Goal: Information Seeking & Learning: Learn about a topic

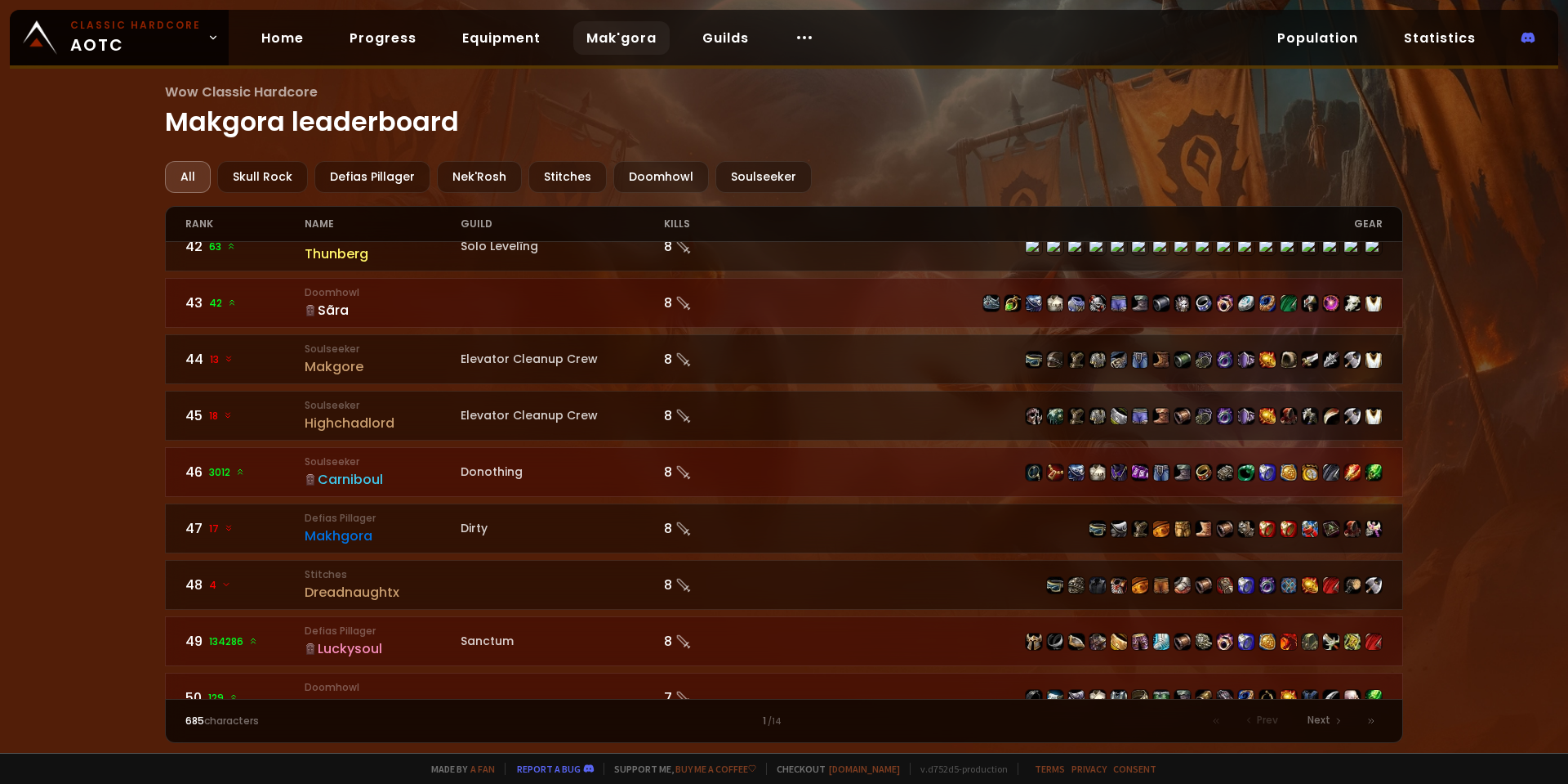
scroll to position [2287, 0]
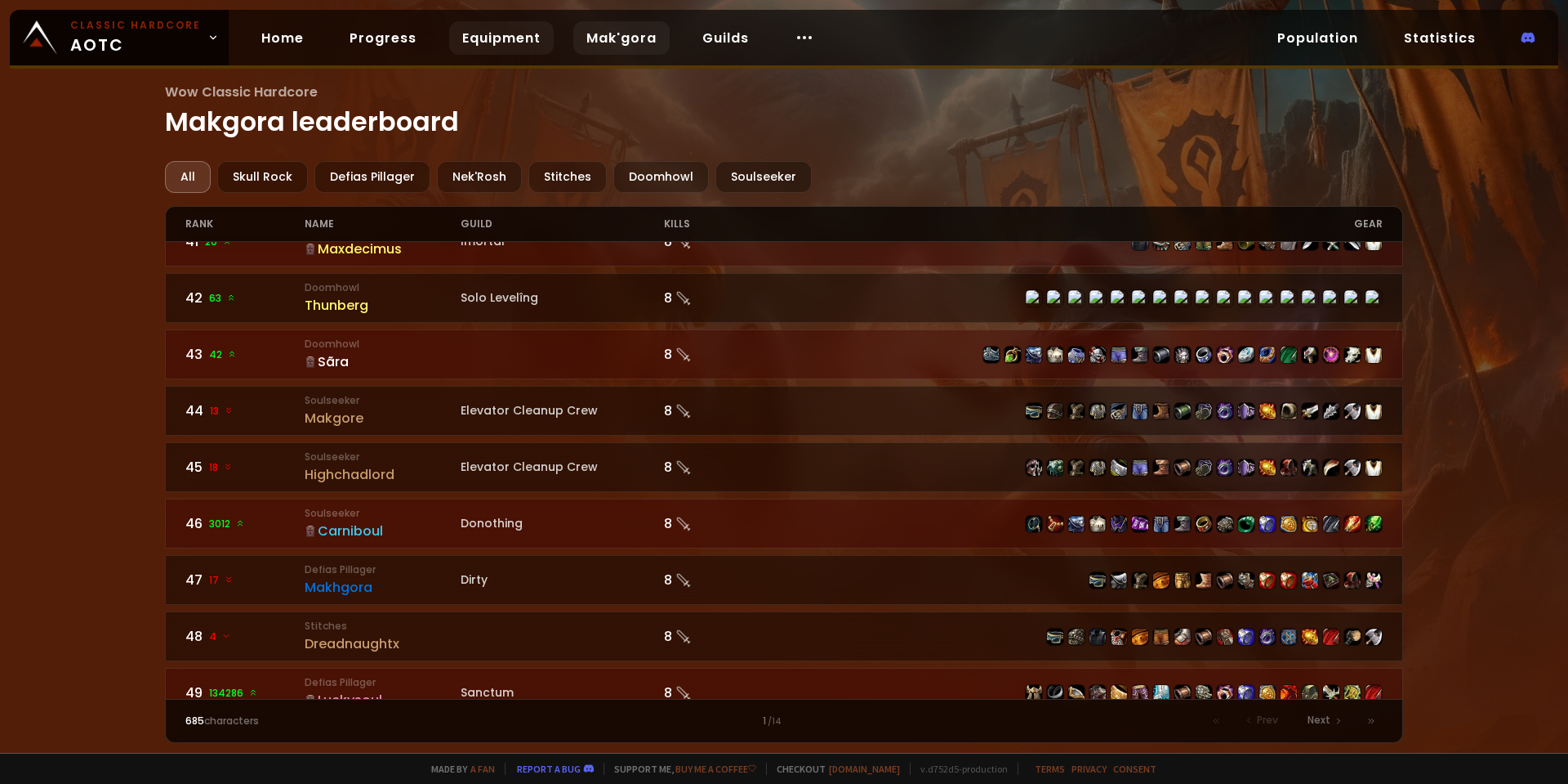
click at [499, 24] on link "Equipment" at bounding box center [501, 37] width 104 height 33
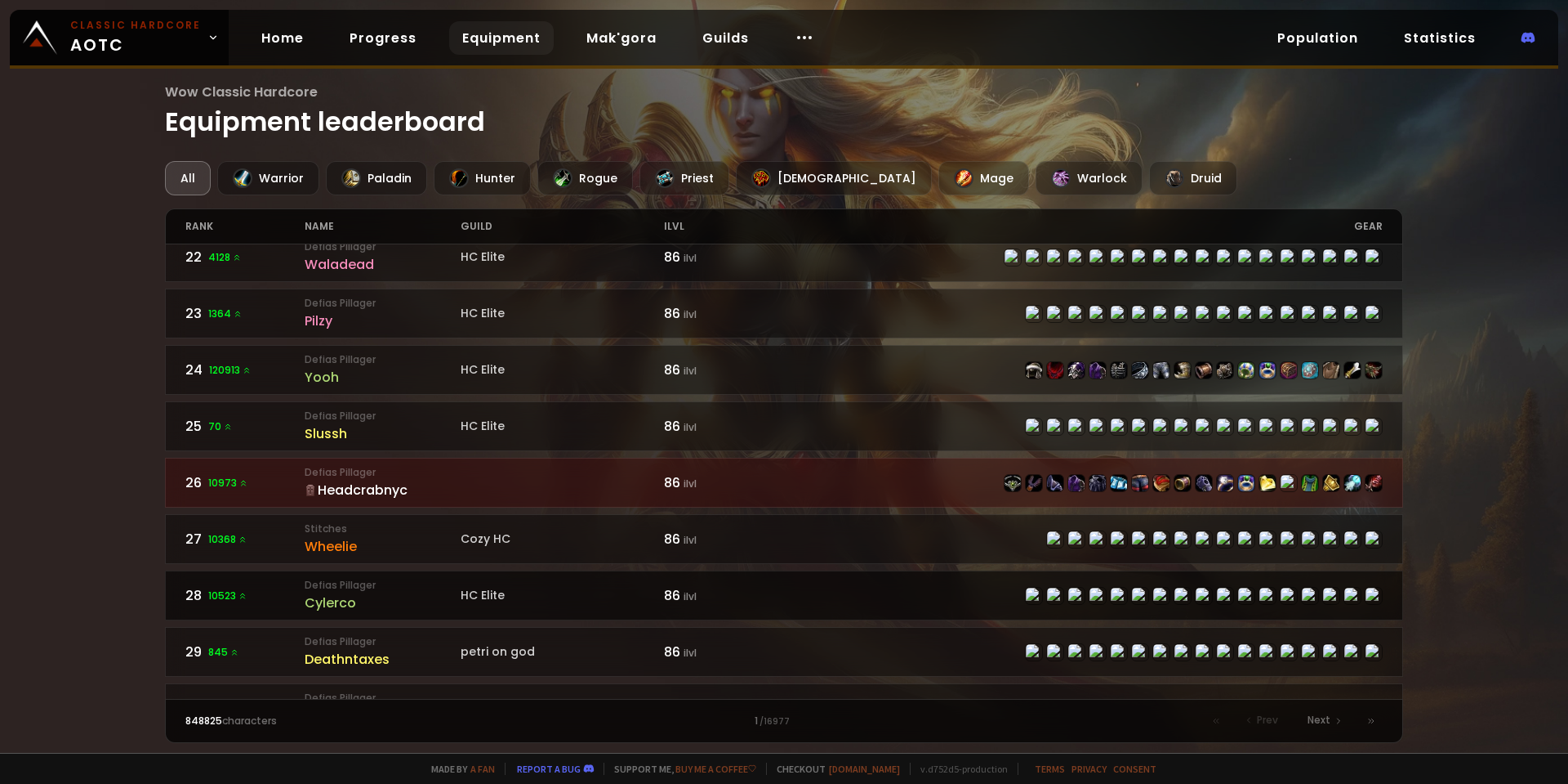
scroll to position [1390, 0]
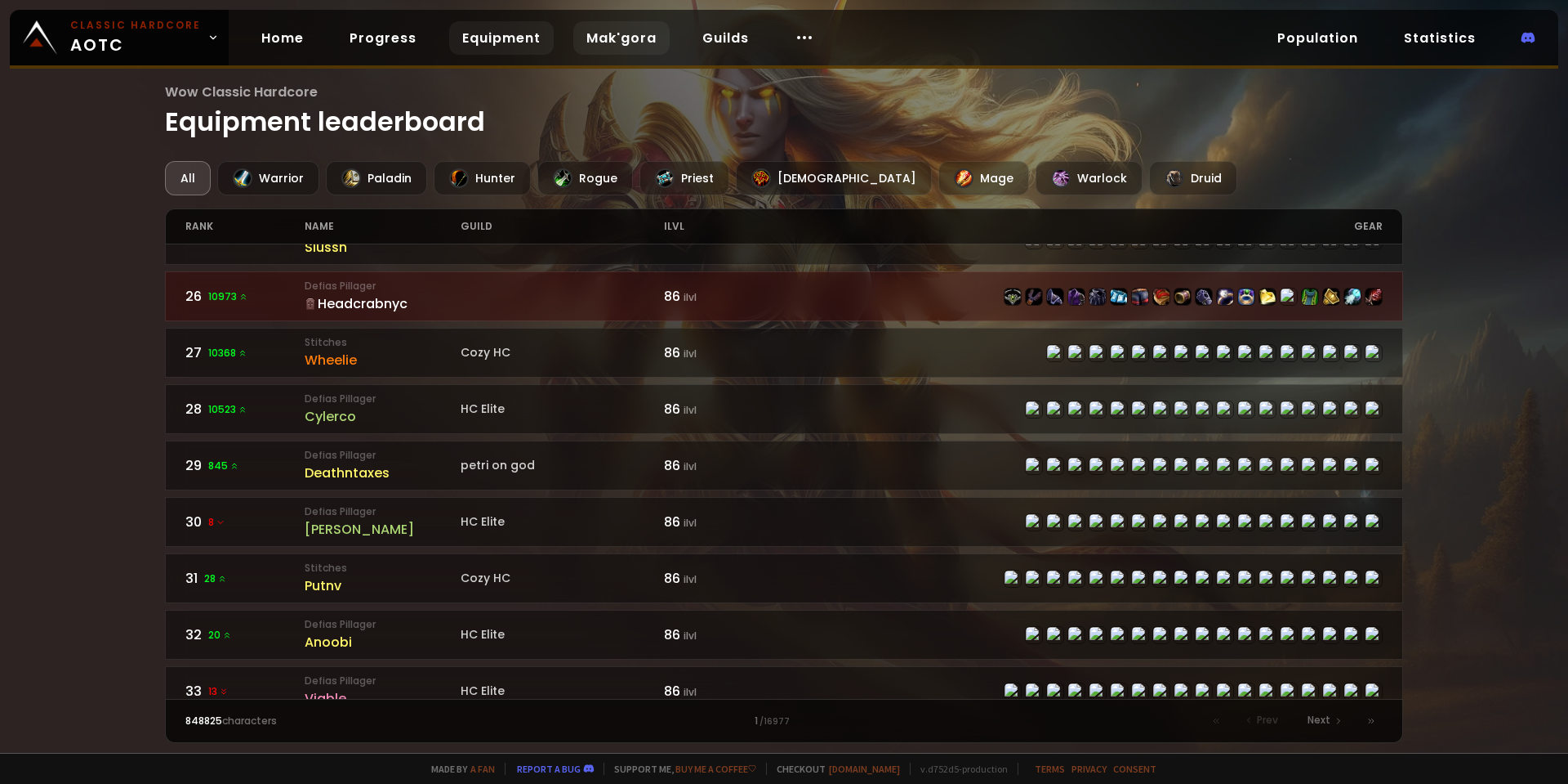
click at [635, 38] on link "Mak'gora" at bounding box center [621, 37] width 97 height 33
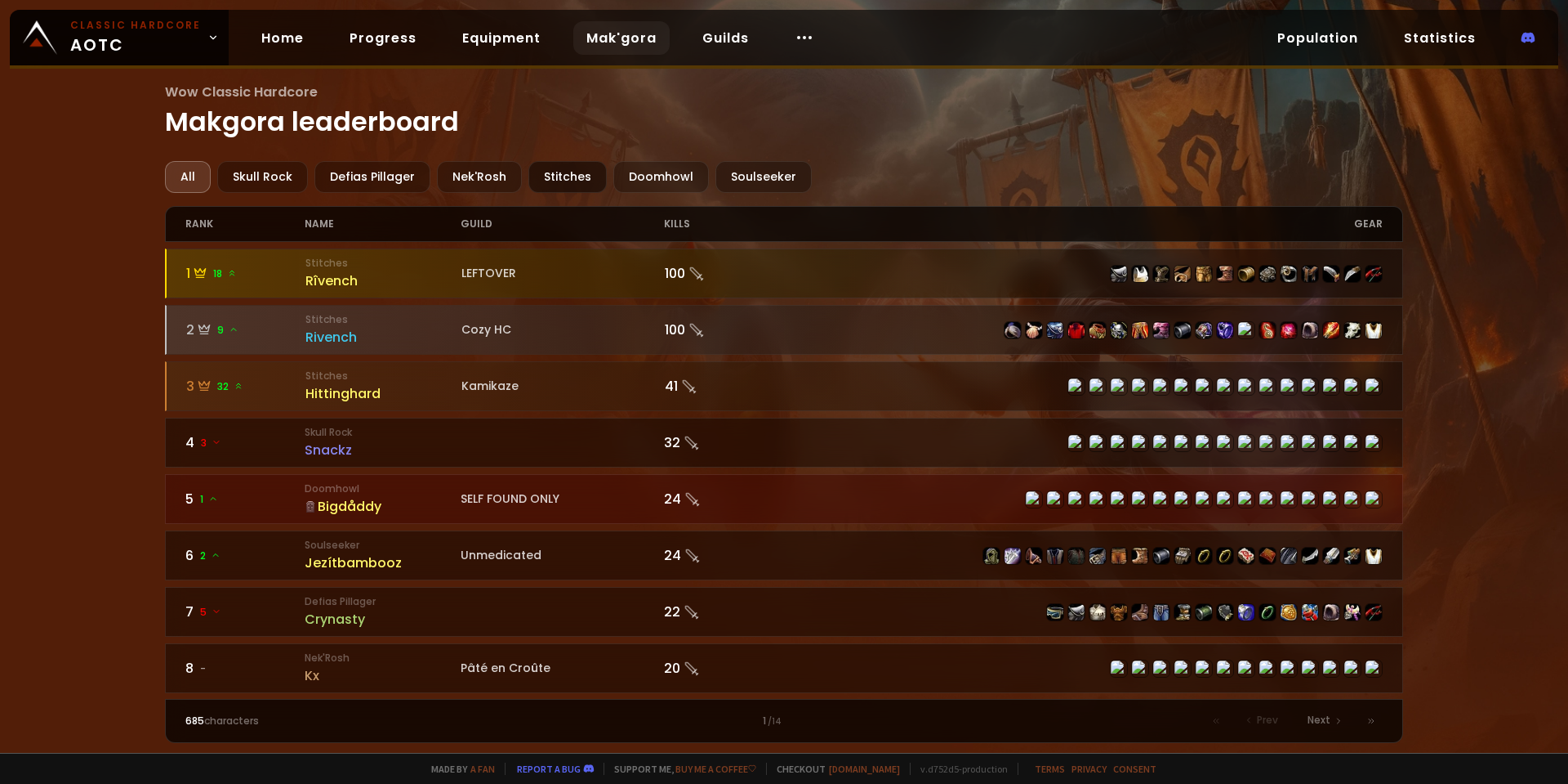
click at [559, 185] on div "Stitches" at bounding box center [567, 178] width 78 height 32
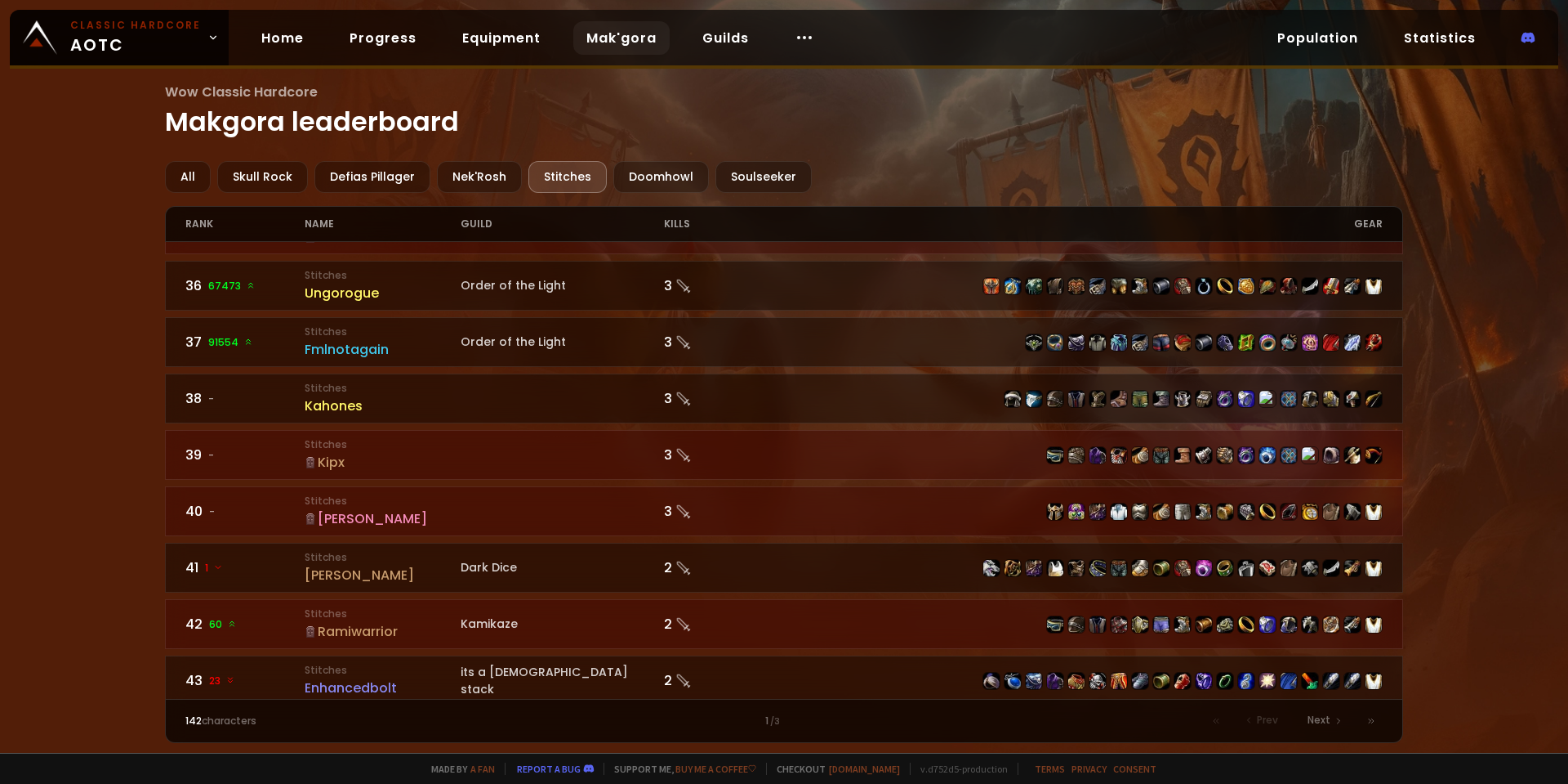
scroll to position [2369, 0]
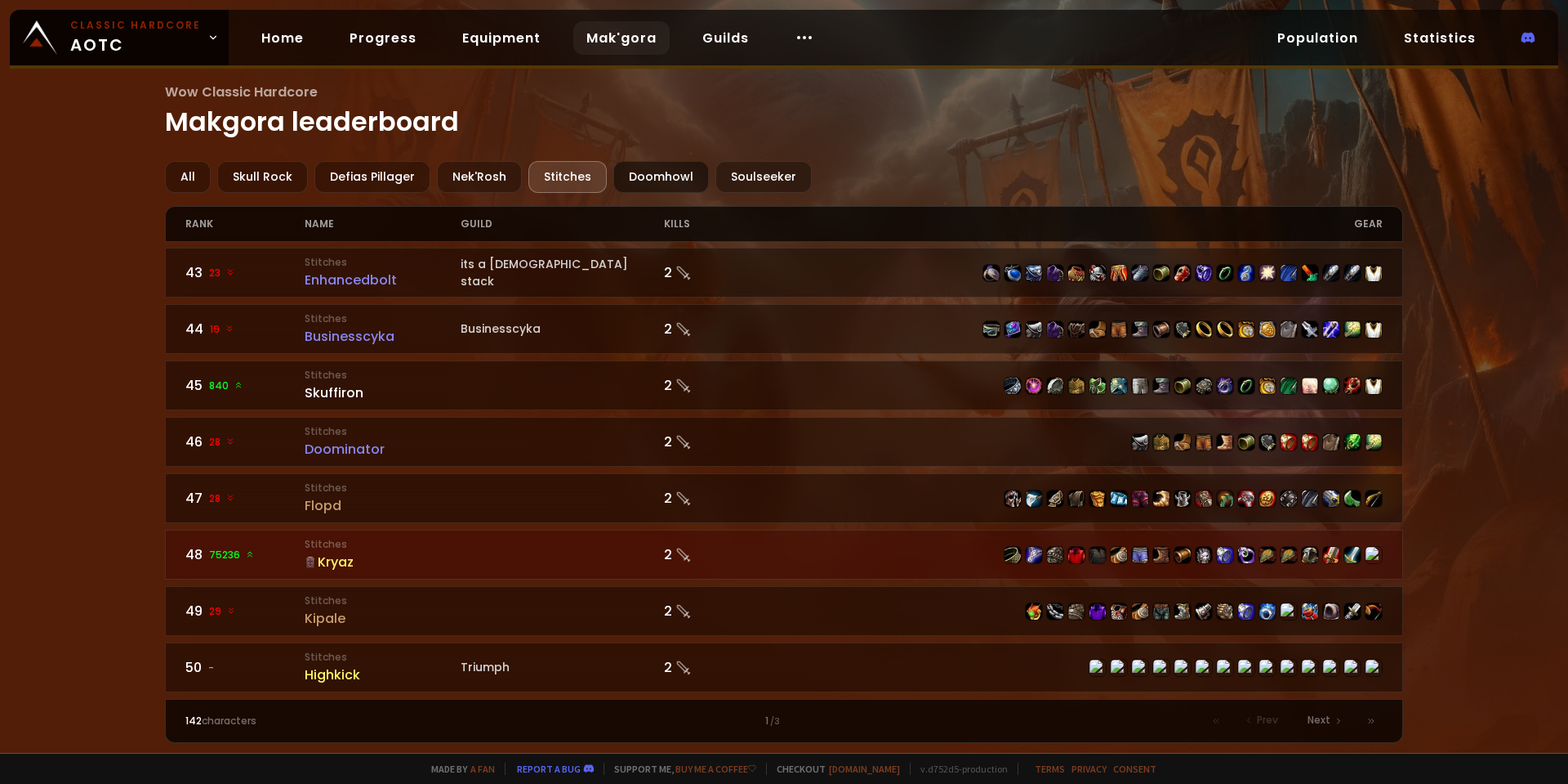
click at [664, 185] on div "Doomhowl" at bounding box center [661, 178] width 96 height 32
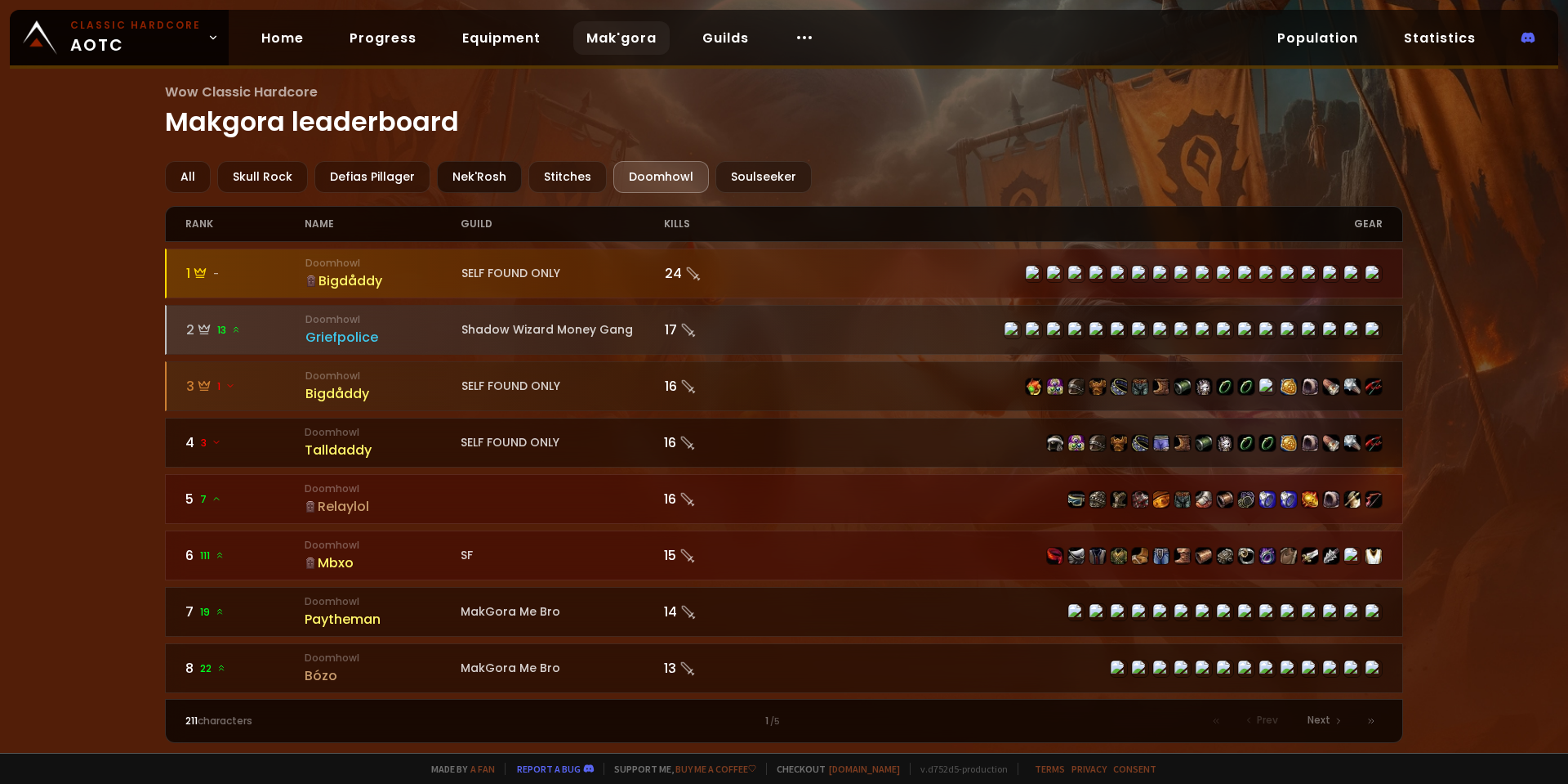
click at [474, 179] on div "Nek'Rosh" at bounding box center [480, 178] width 85 height 32
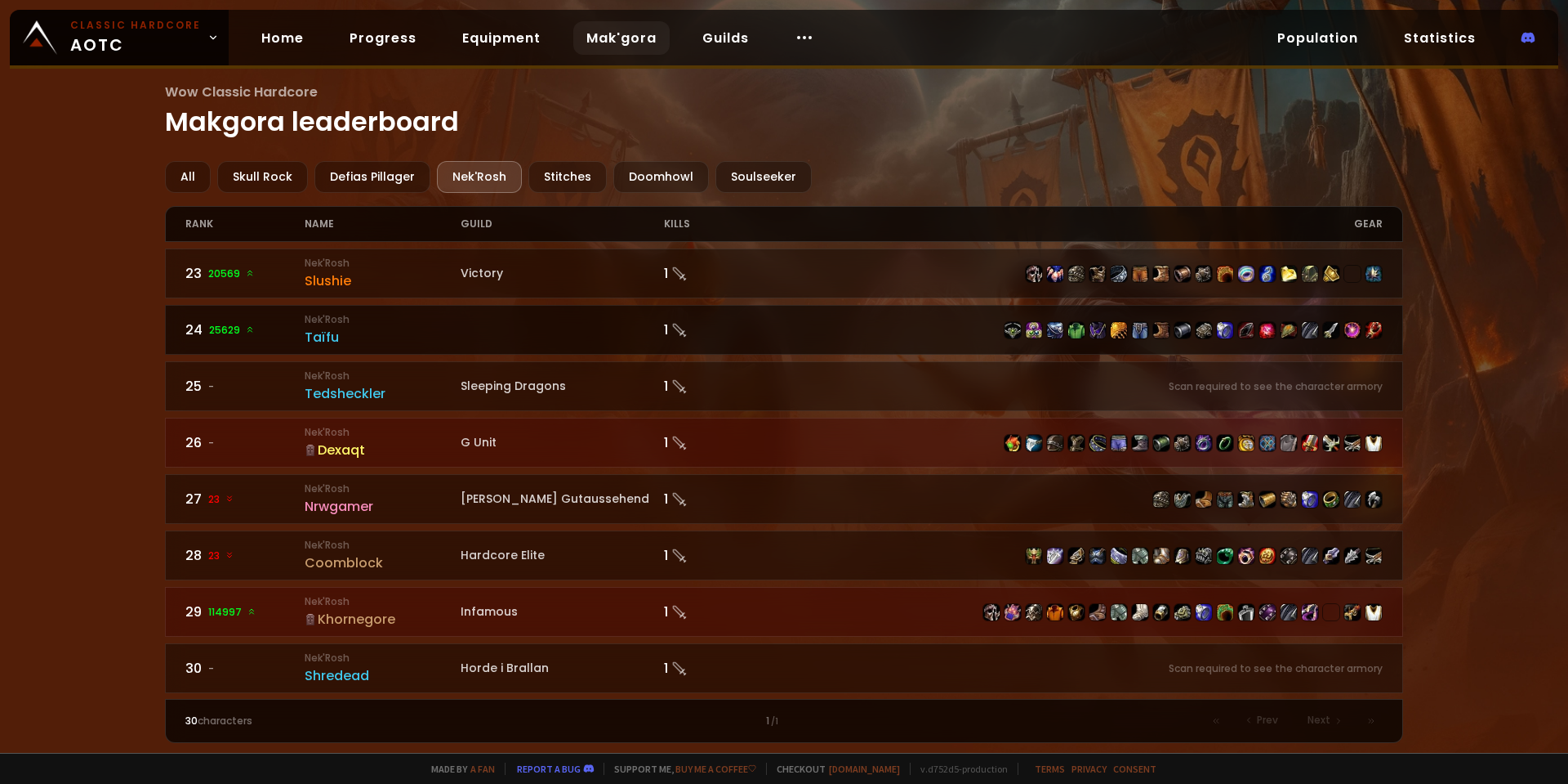
scroll to position [1241, 0]
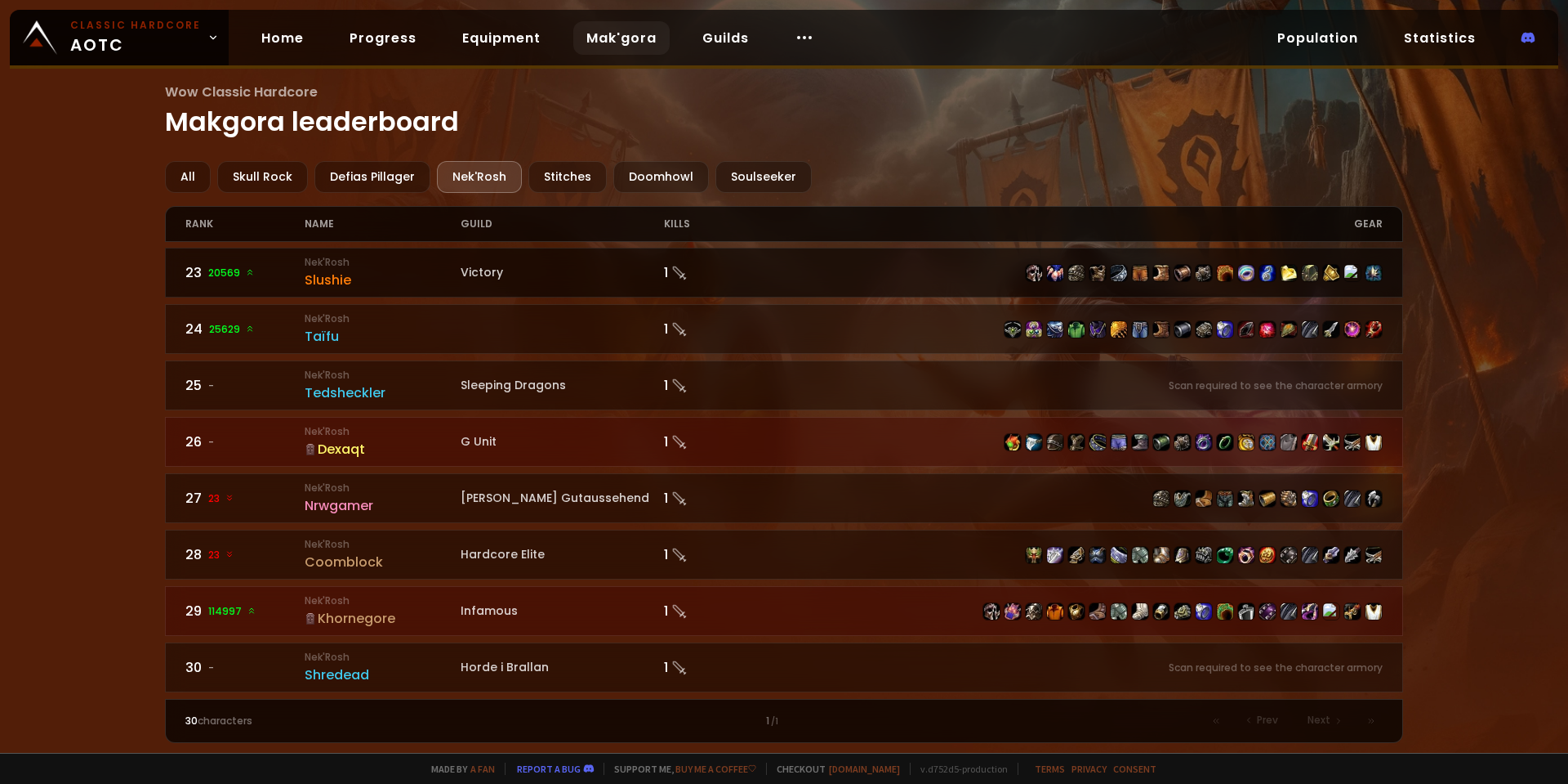
click at [312, 281] on div "Slushie" at bounding box center [383, 279] width 156 height 20
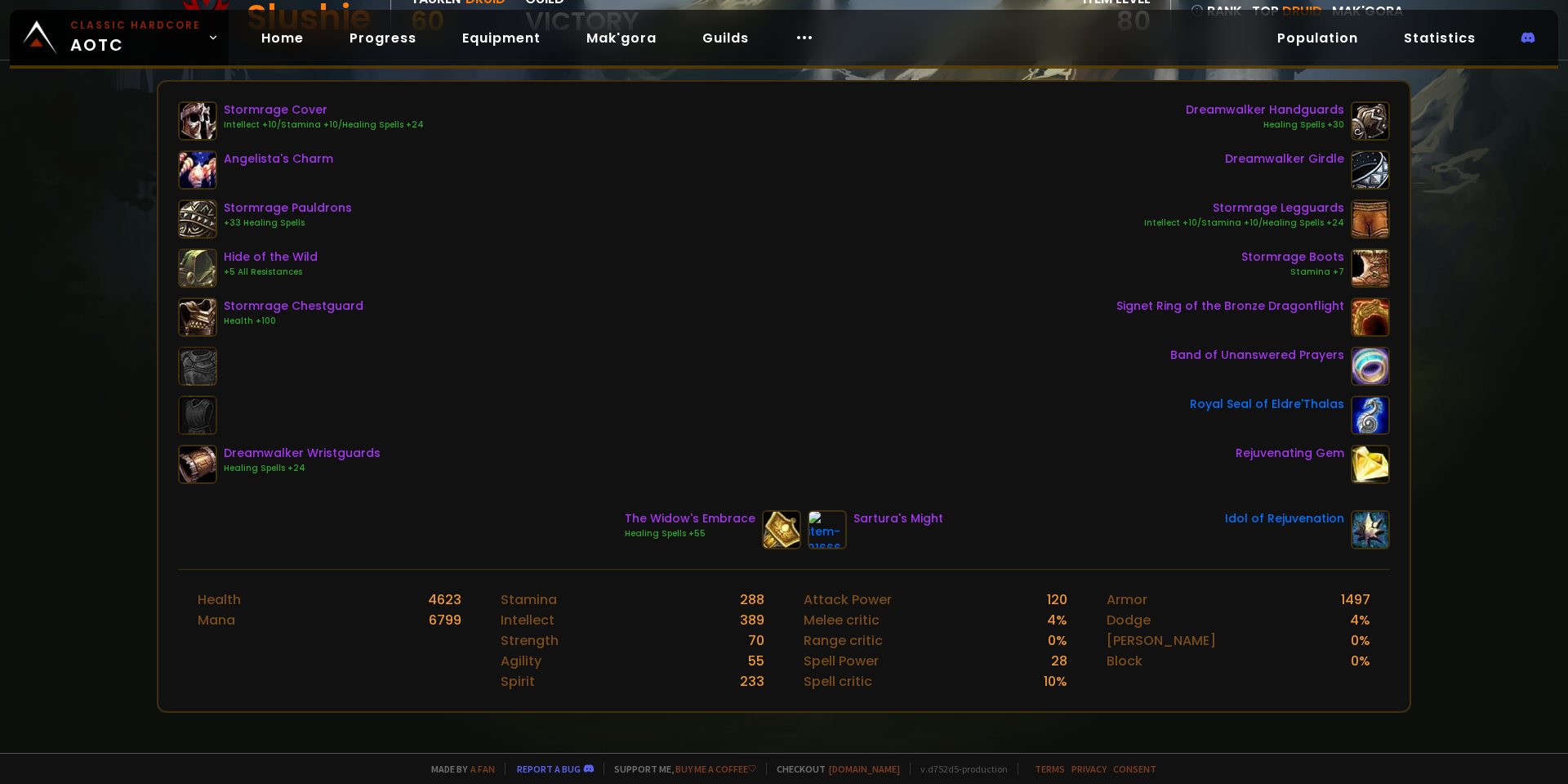
scroll to position [82, 0]
